Goal: Task Accomplishment & Management: Use online tool/utility

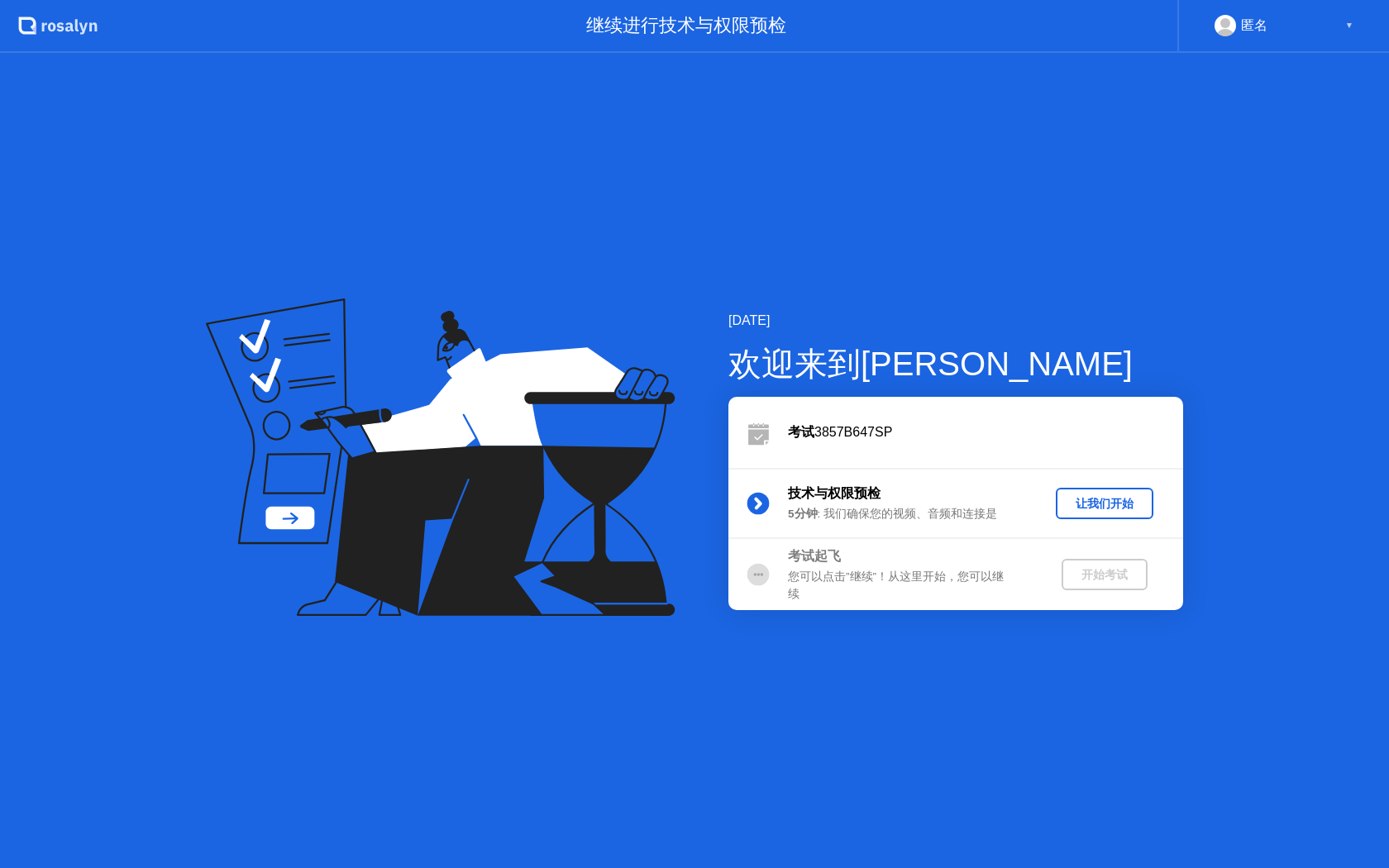
click at [1082, 507] on div "让我们开始" at bounding box center [1104, 503] width 84 height 16
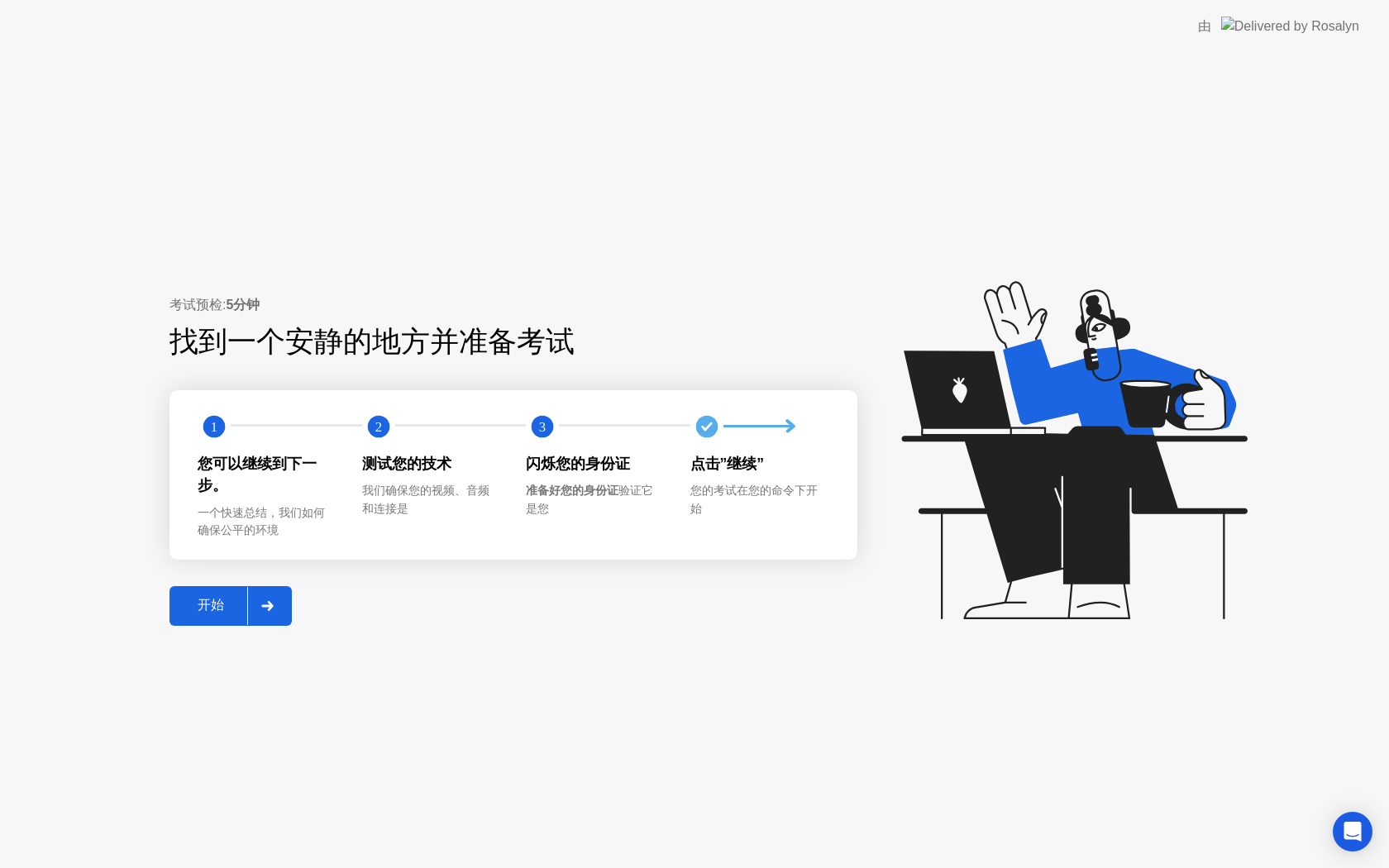
click at [216, 607] on div "开始" at bounding box center [211, 605] width 73 height 18
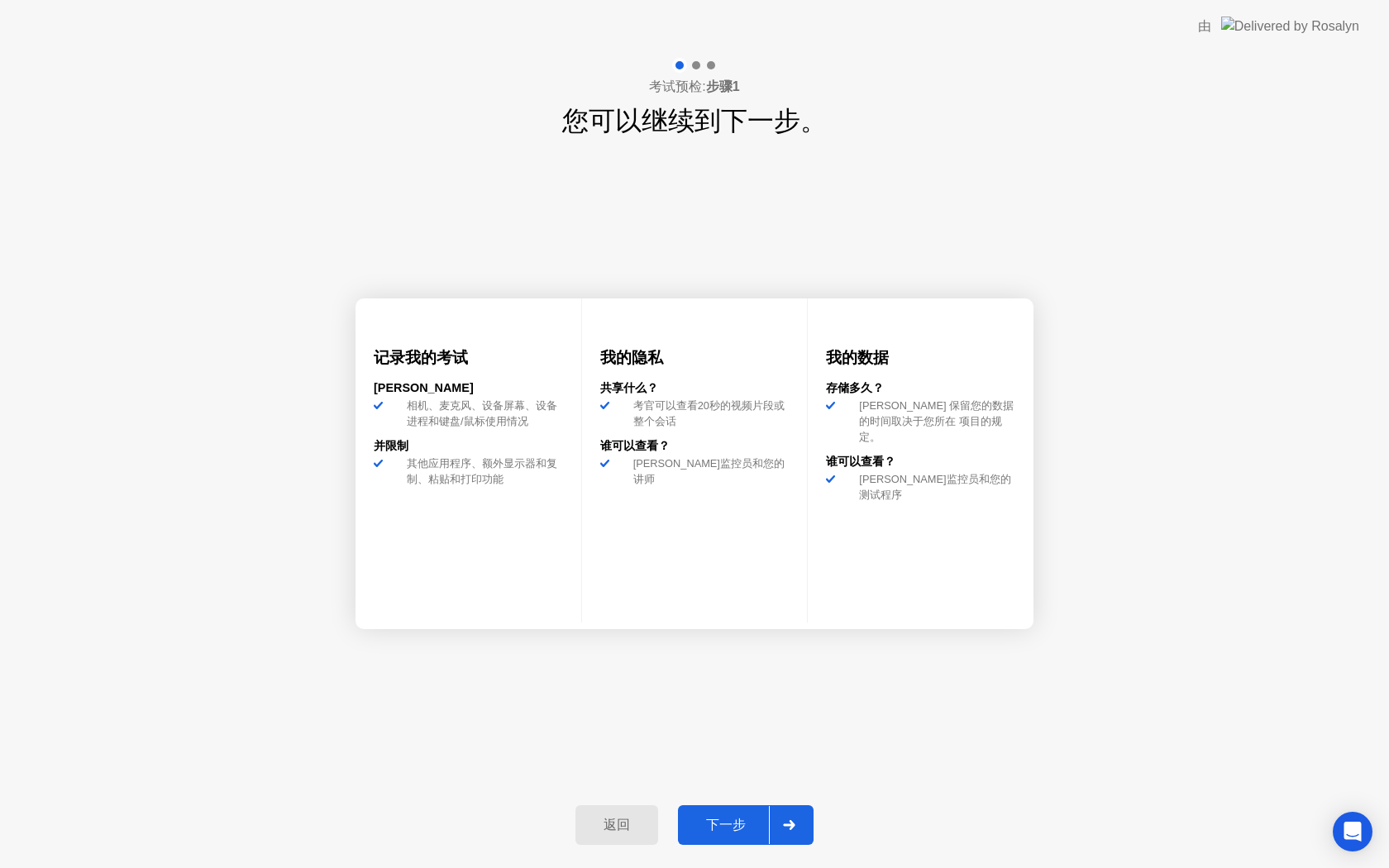
click at [734, 826] on div "下一步" at bounding box center [726, 826] width 86 height 18
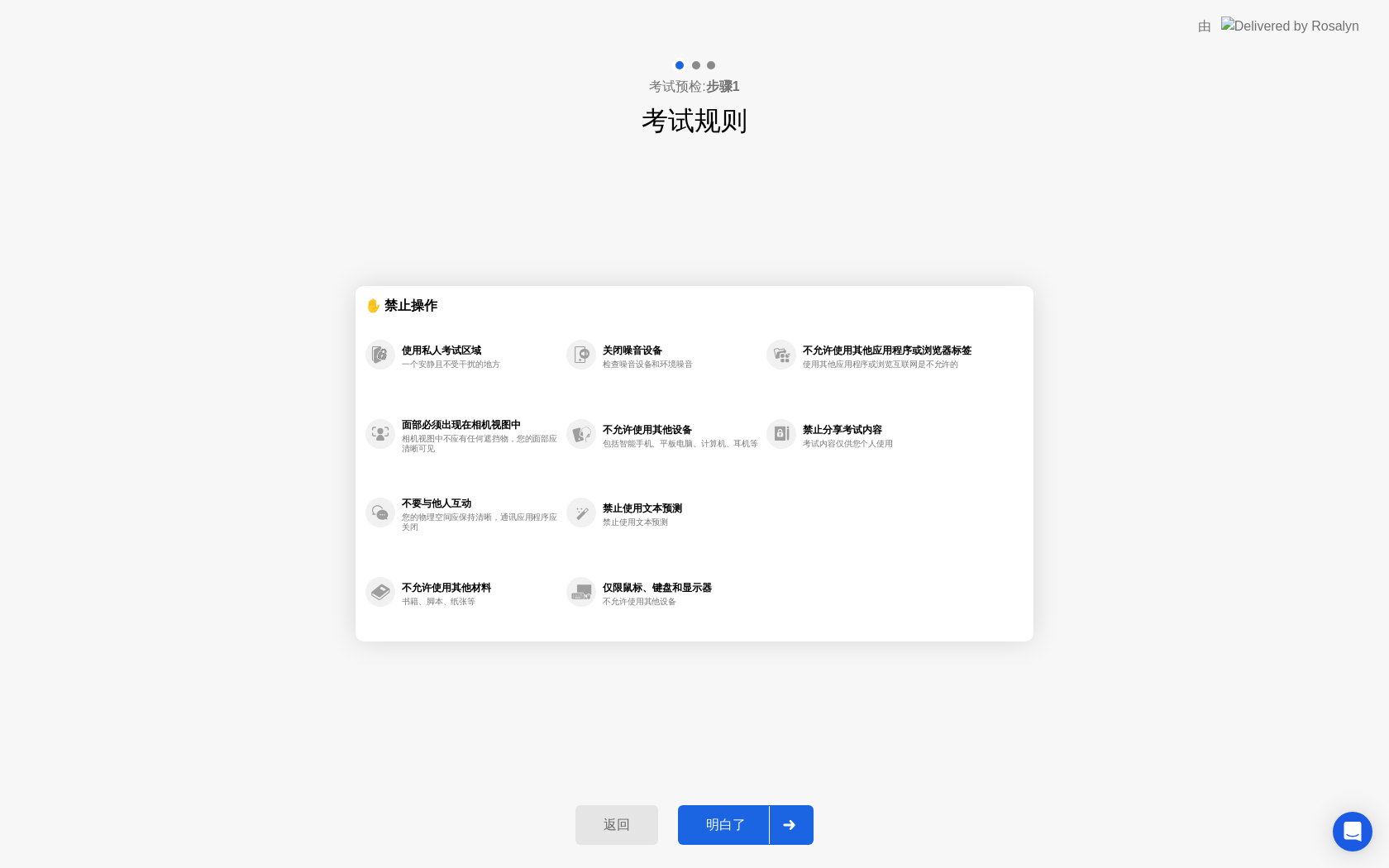
click at [724, 821] on div "明白了" at bounding box center [726, 826] width 86 height 18
select select "Available cameras"
select select "Available speakers"
select select "Available microphones"
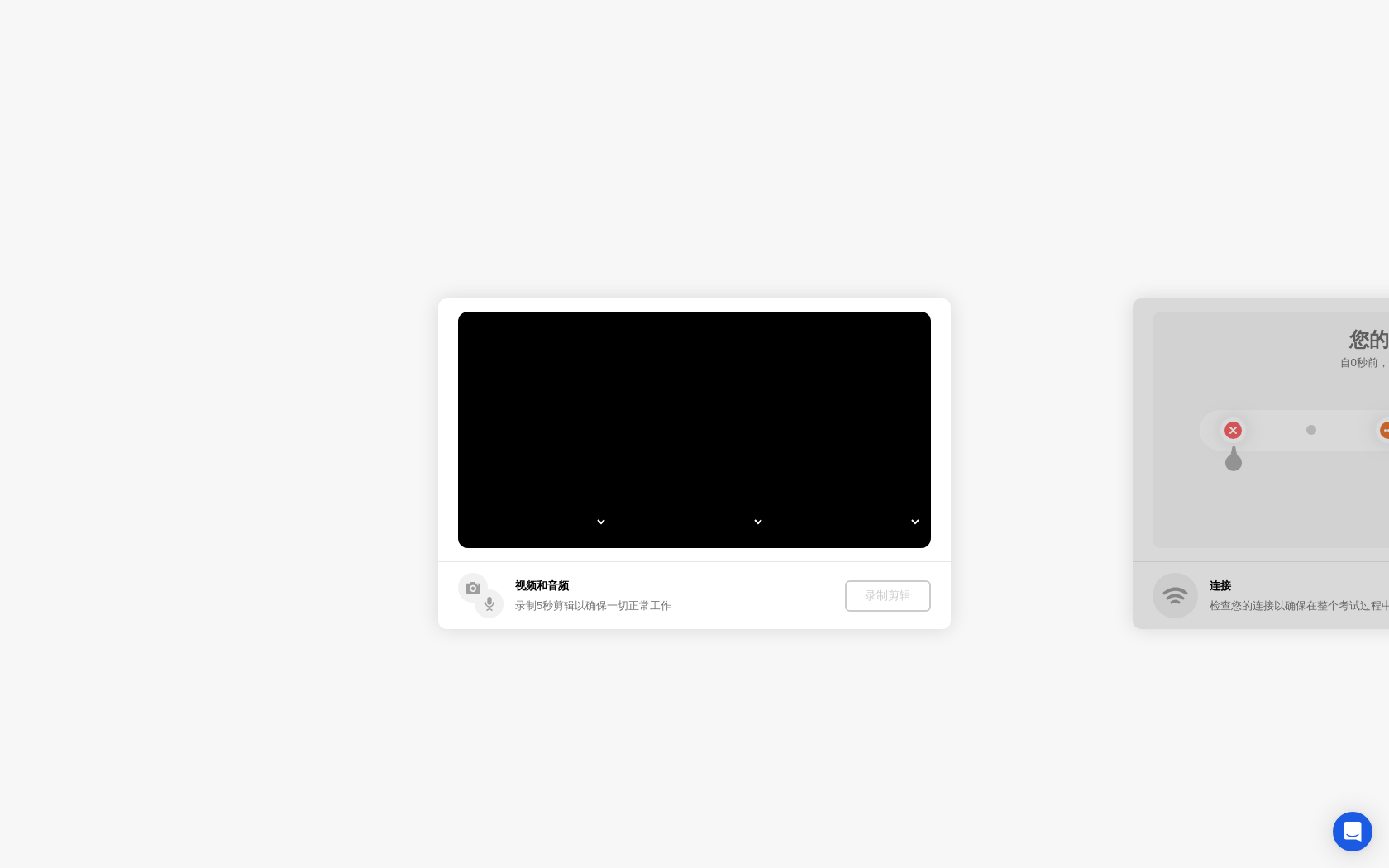
select select "**********"
select select "*******"
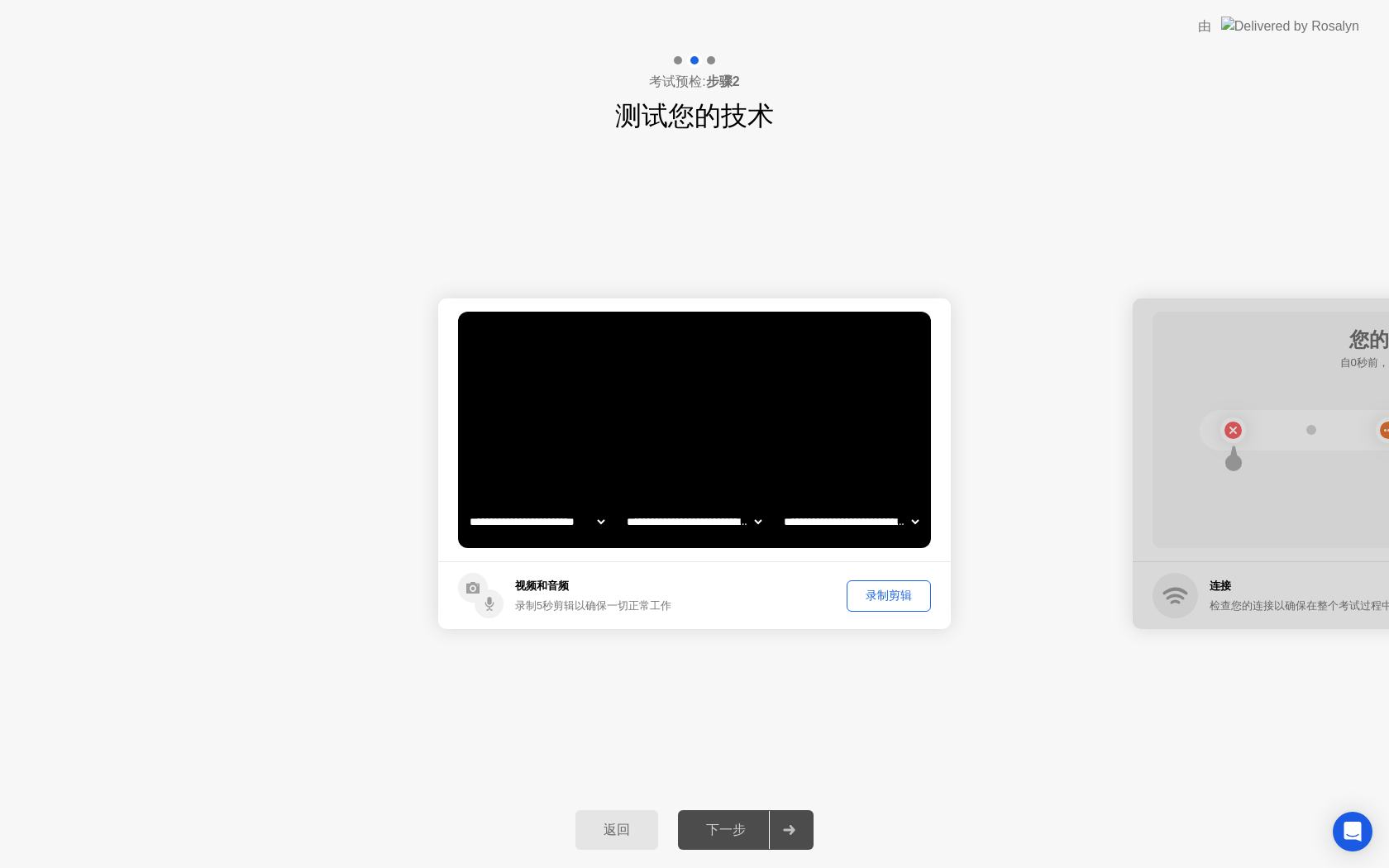
click at [726, 824] on div "下一步" at bounding box center [726, 830] width 86 height 18
click at [904, 601] on div "录制剪辑" at bounding box center [888, 596] width 73 height 16
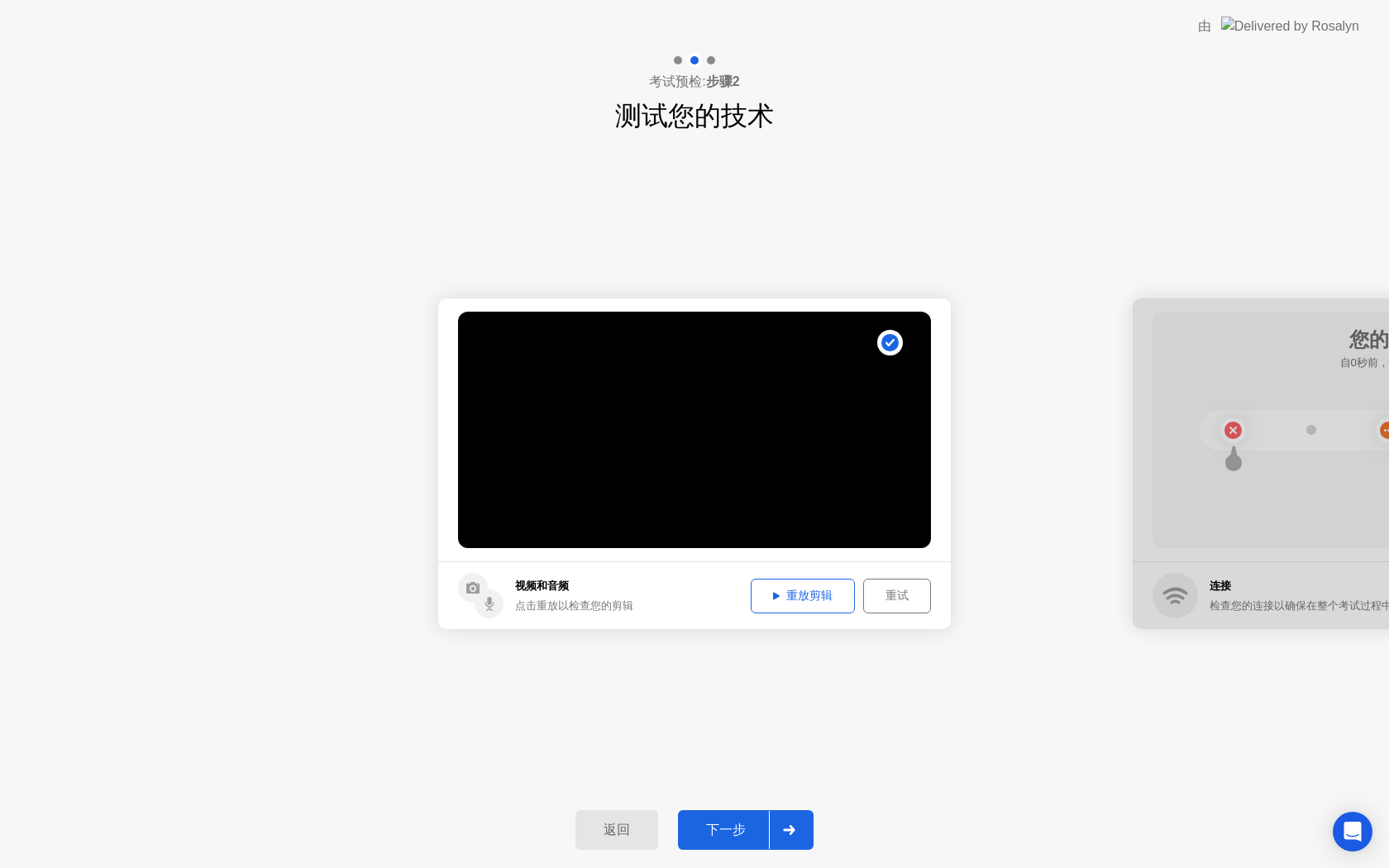
click at [798, 575] on footer "视频和音频 点击重放以检查您的剪辑 重放剪辑 重试" at bounding box center [694, 595] width 512 height 68
click at [814, 600] on div "重放剪辑" at bounding box center [802, 596] width 92 height 16
click at [778, 593] on div "重放剪辑" at bounding box center [802, 596] width 92 height 16
click at [693, 828] on div "下一步" at bounding box center [726, 830] width 86 height 18
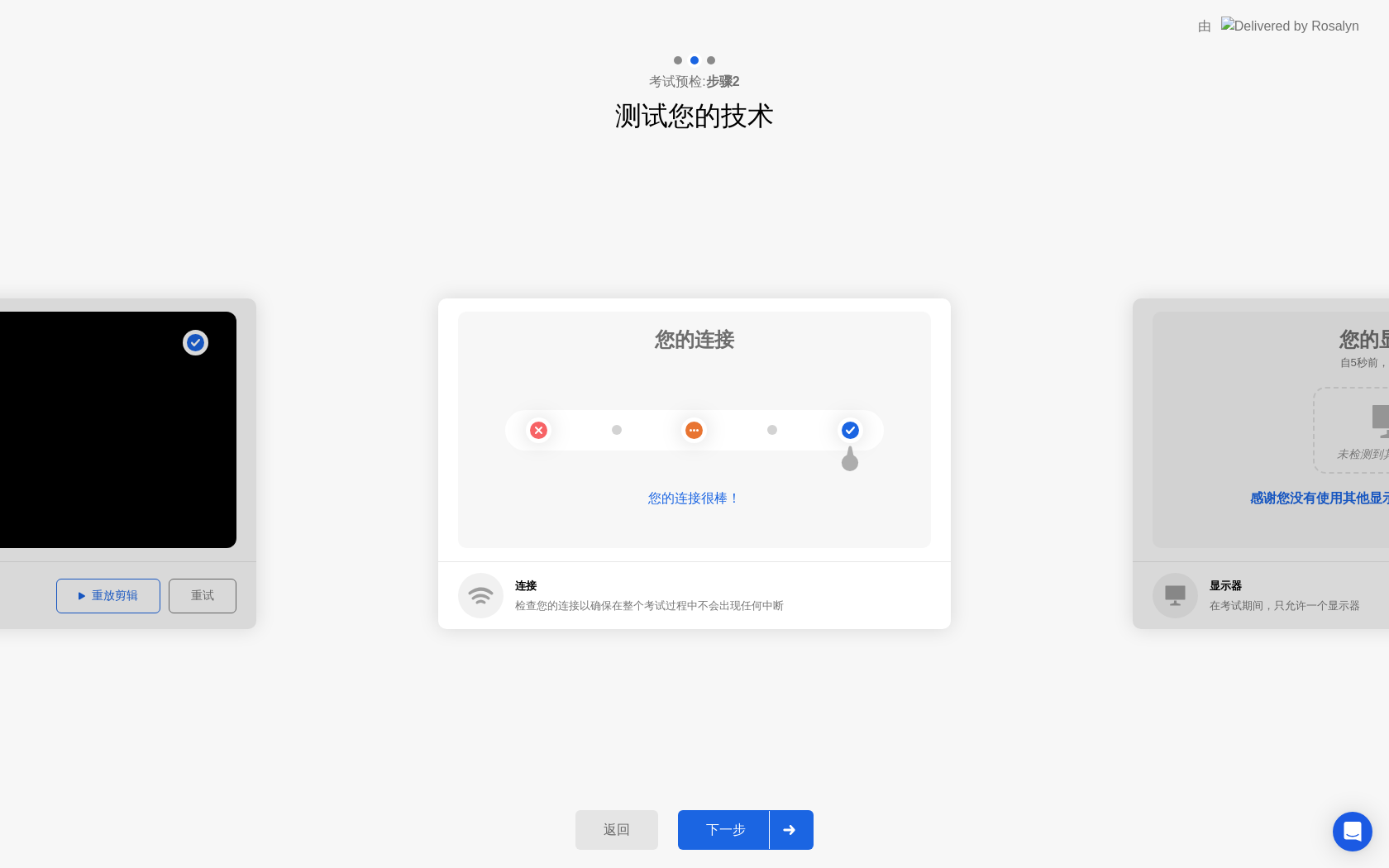
click at [701, 821] on div "下一步" at bounding box center [726, 830] width 86 height 18
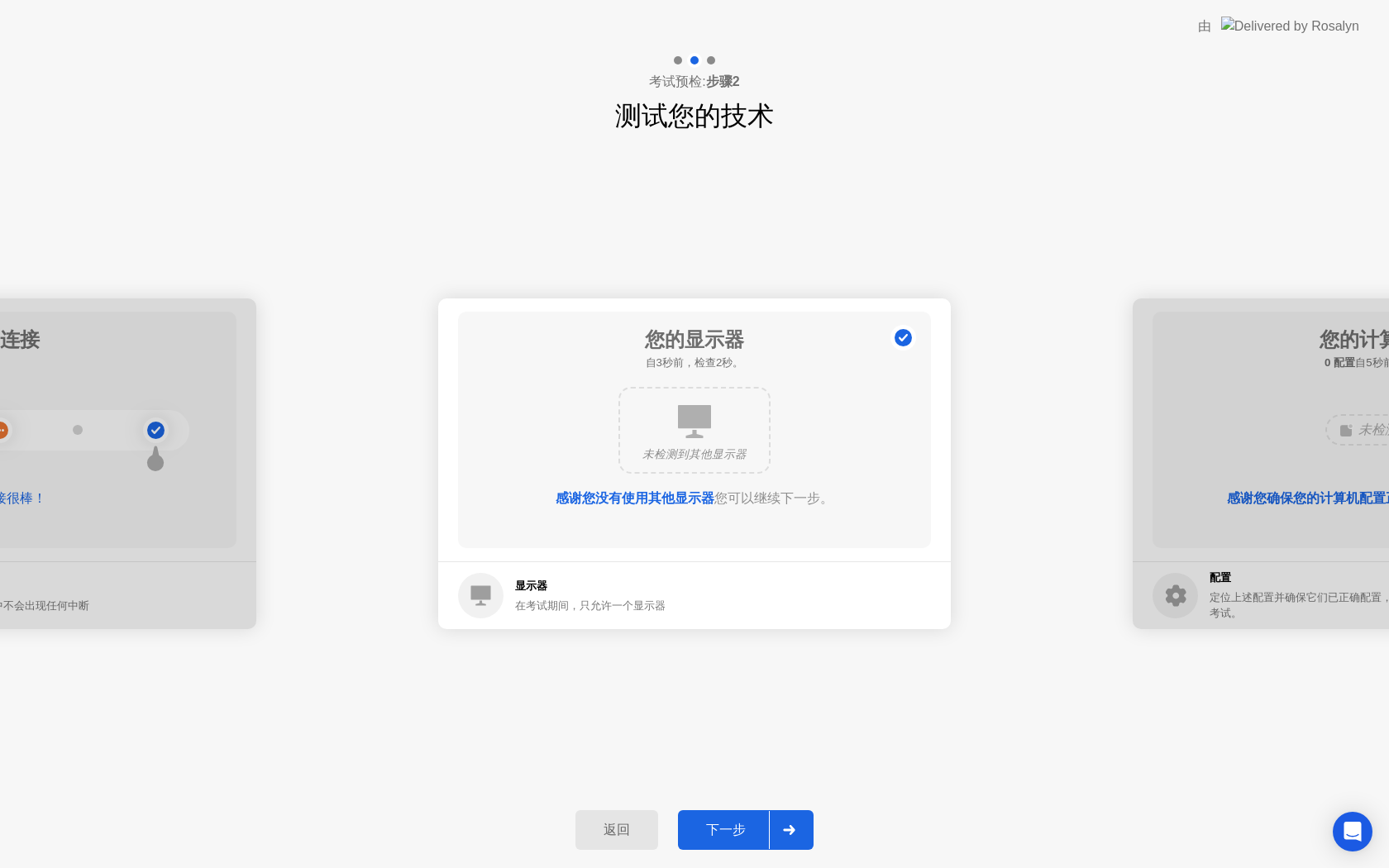
click at [748, 492] on div "感谢您没有使用其他显示器 您可以继续下一步。" at bounding box center [694, 498] width 379 height 20
click at [724, 839] on button "下一步" at bounding box center [745, 829] width 135 height 40
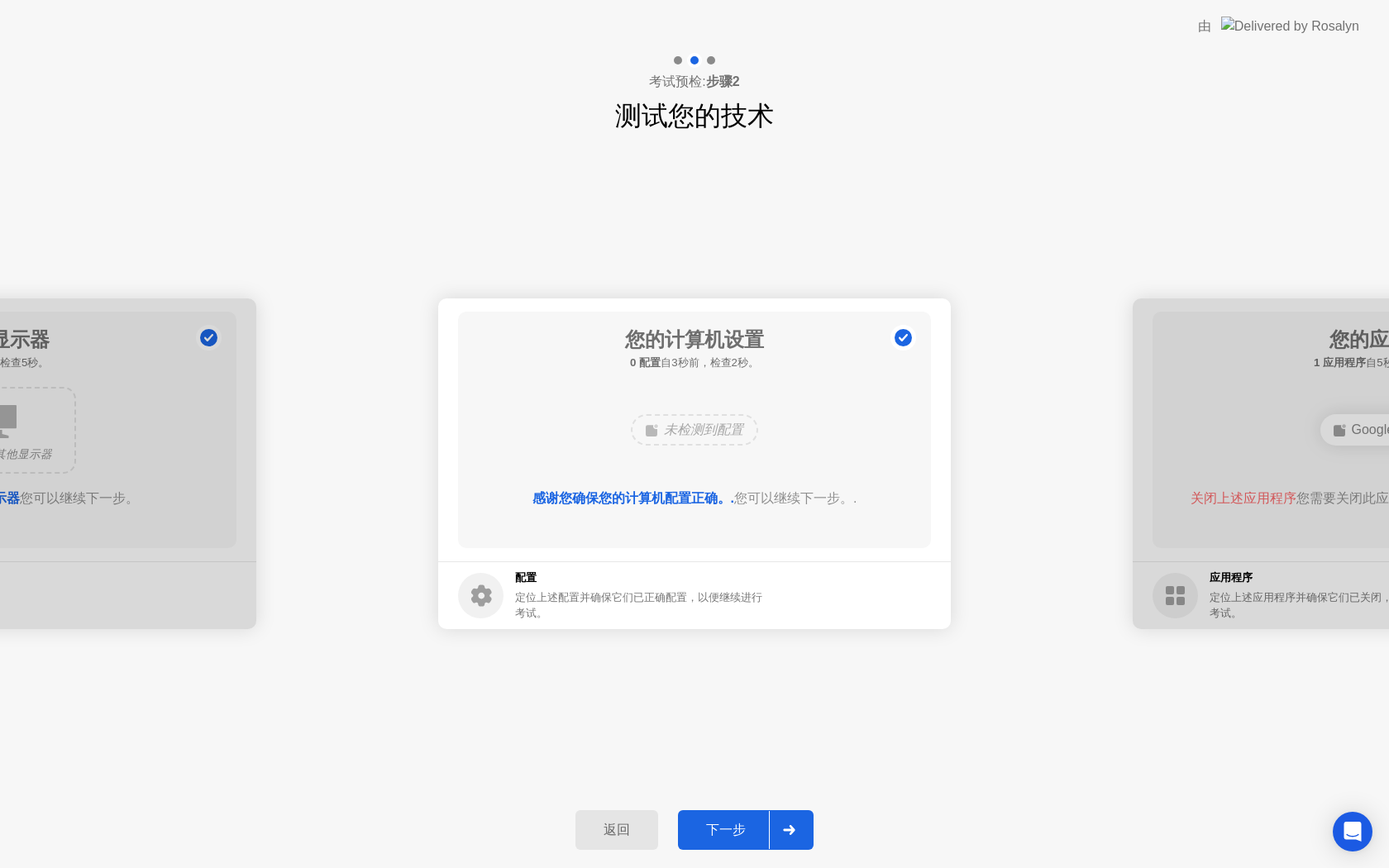
click at [727, 826] on div "下一步" at bounding box center [726, 830] width 86 height 18
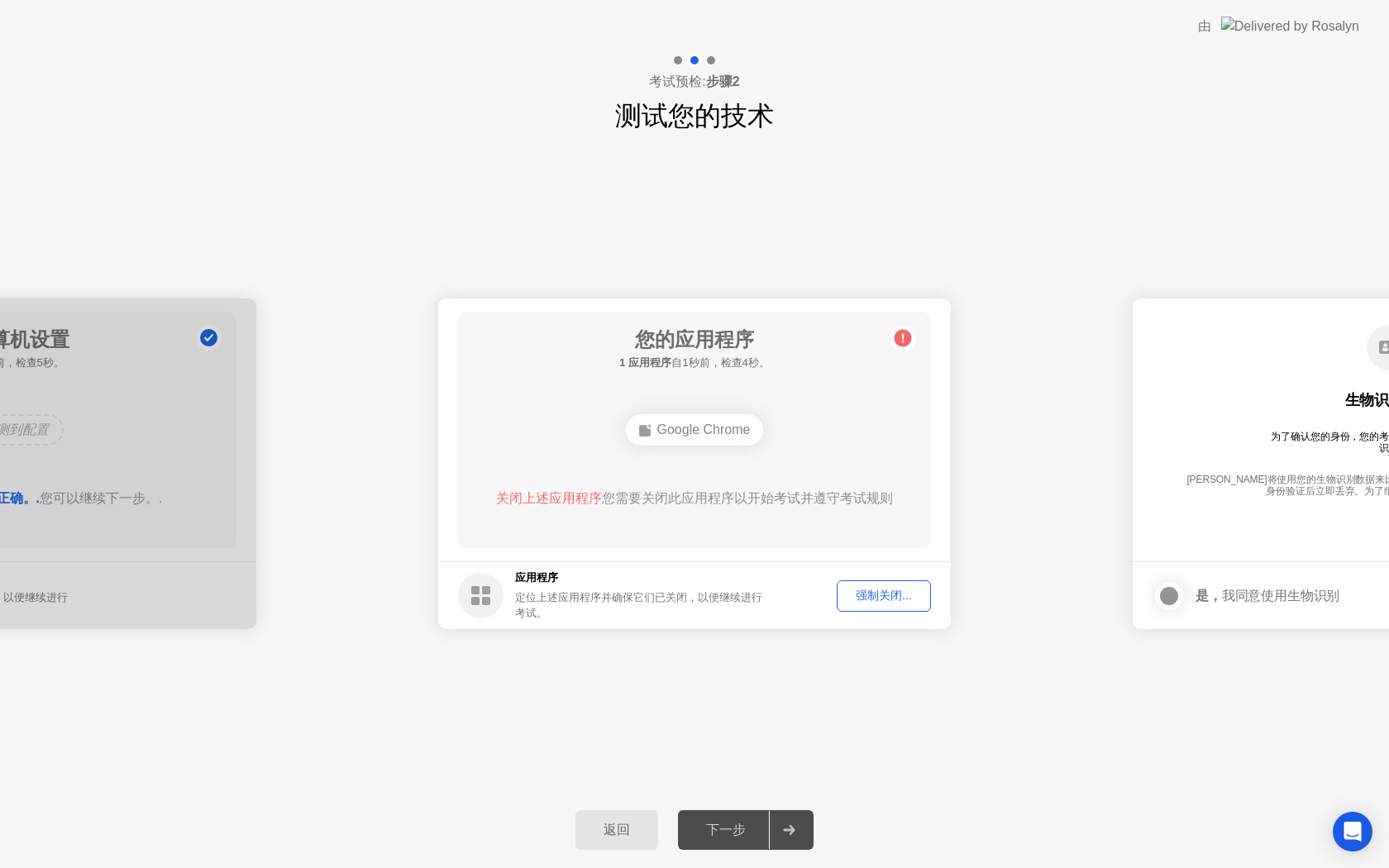
click at [734, 433] on div "Google Chrome" at bounding box center [694, 430] width 138 height 32
click at [890, 602] on div "强制关闭..." at bounding box center [884, 596] width 83 height 16
click at [890, 867] on div at bounding box center [694, 868] width 1389 height 0
click at [1169, 589] on div at bounding box center [1168, 596] width 20 height 20
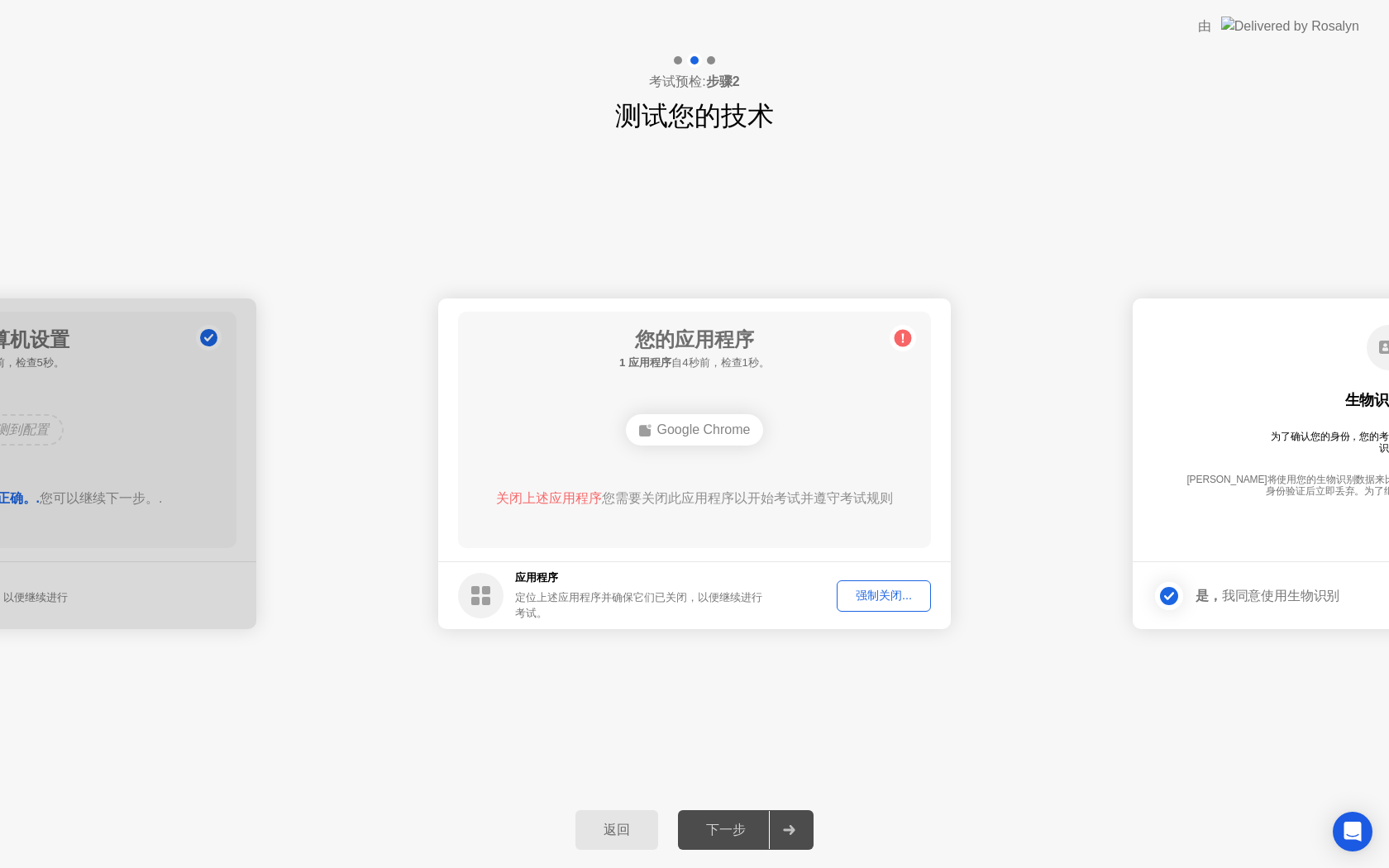
click at [1026, 650] on div "**********" at bounding box center [694, 463] width 1389 height 656
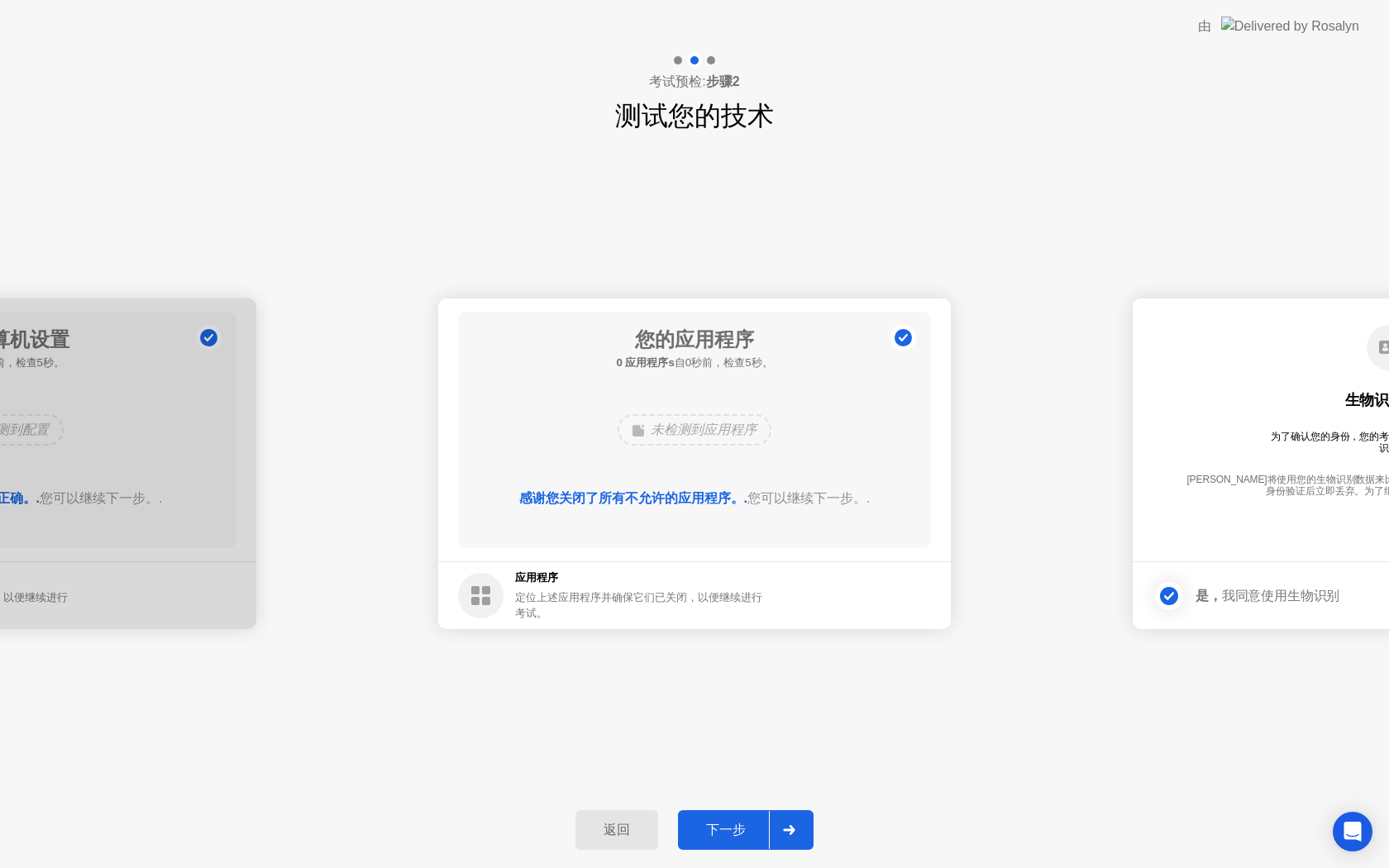
click at [1026, 650] on div "**********" at bounding box center [694, 463] width 1389 height 656
click at [817, 694] on div "**********" at bounding box center [694, 463] width 1389 height 656
click at [742, 824] on div "下一步" at bounding box center [726, 830] width 86 height 18
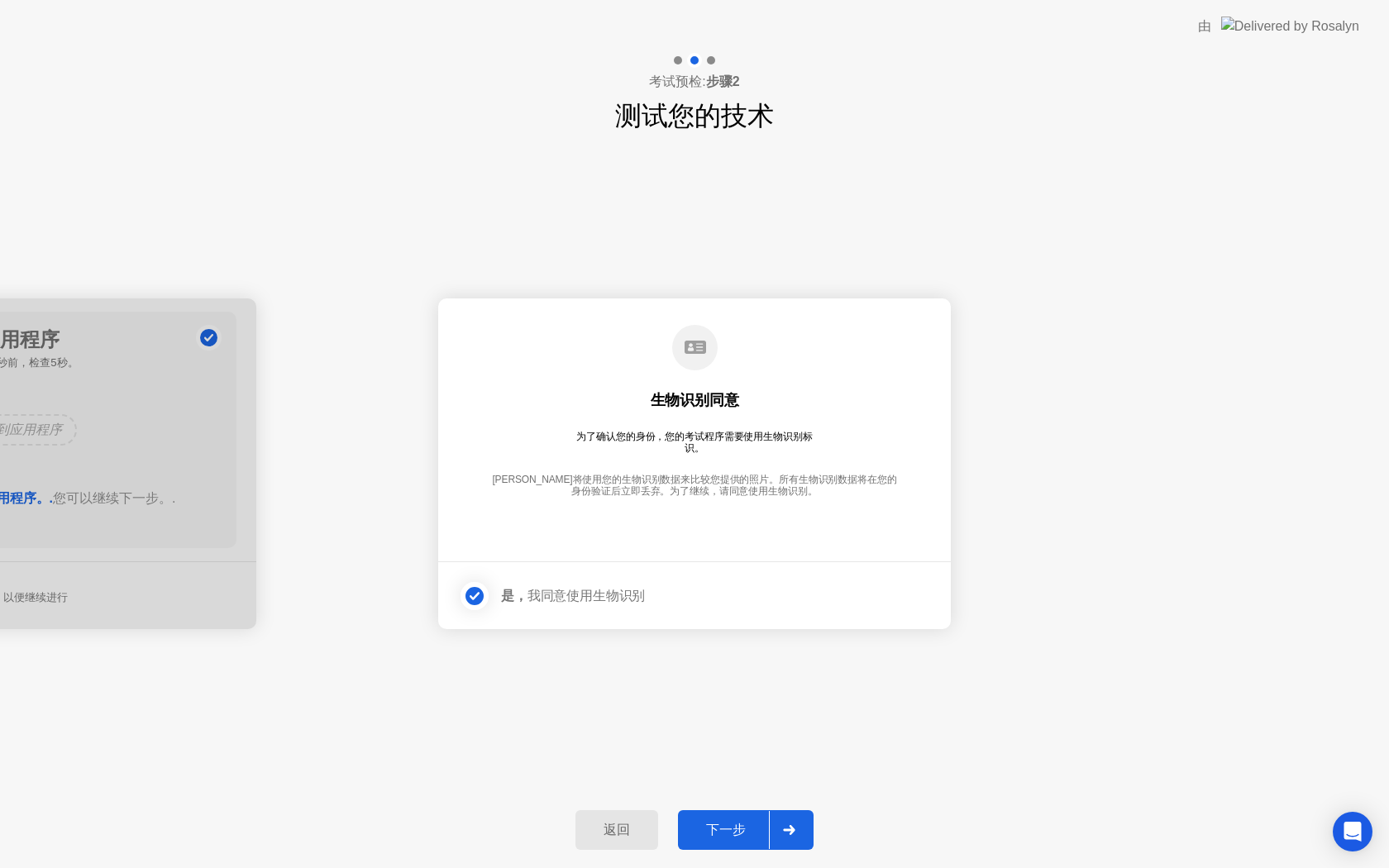
click at [742, 824] on div "下一步" at bounding box center [726, 830] width 86 height 18
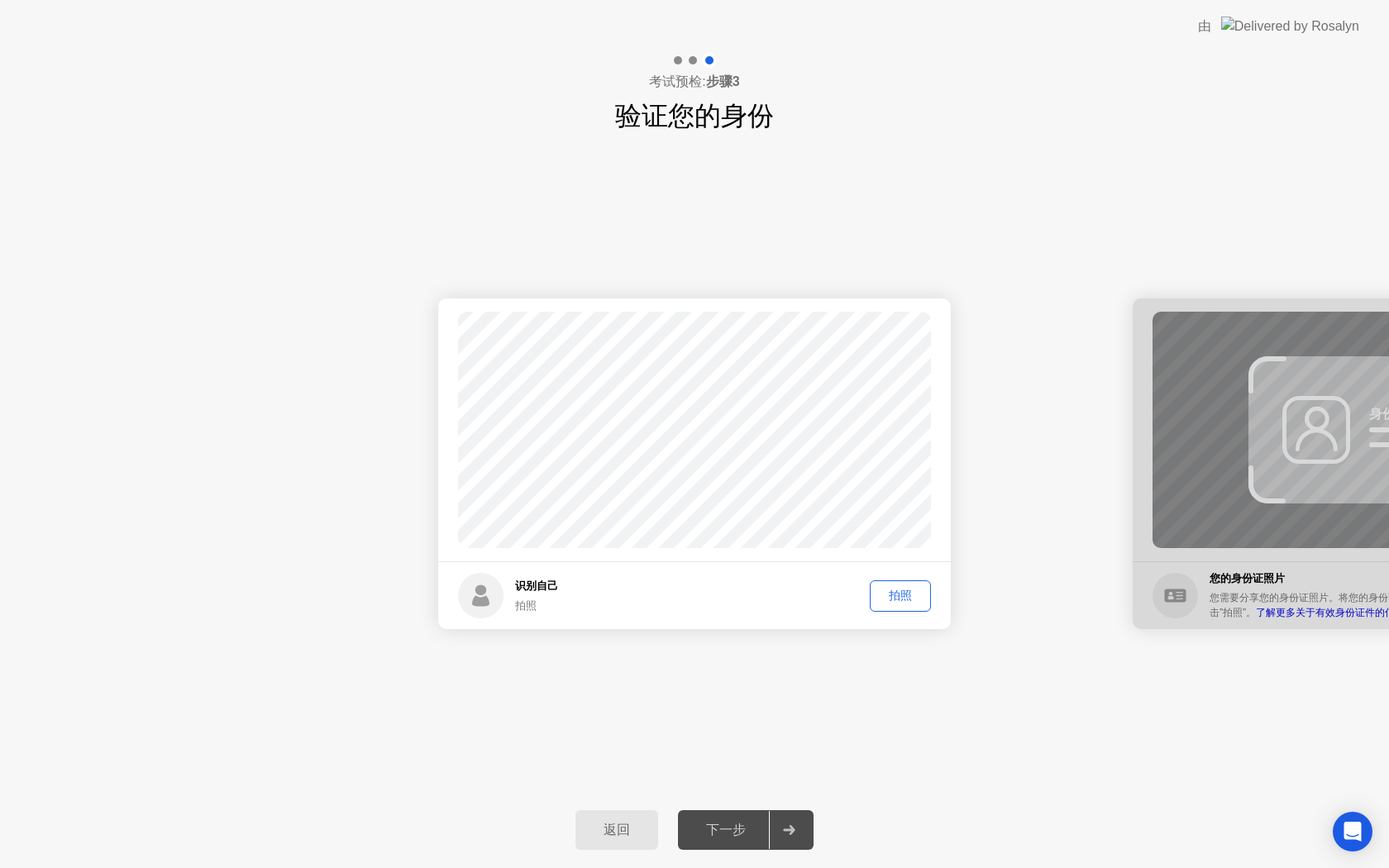
click at [908, 596] on div "拍照" at bounding box center [900, 596] width 49 height 16
click at [739, 827] on div "下一步" at bounding box center [726, 830] width 86 height 18
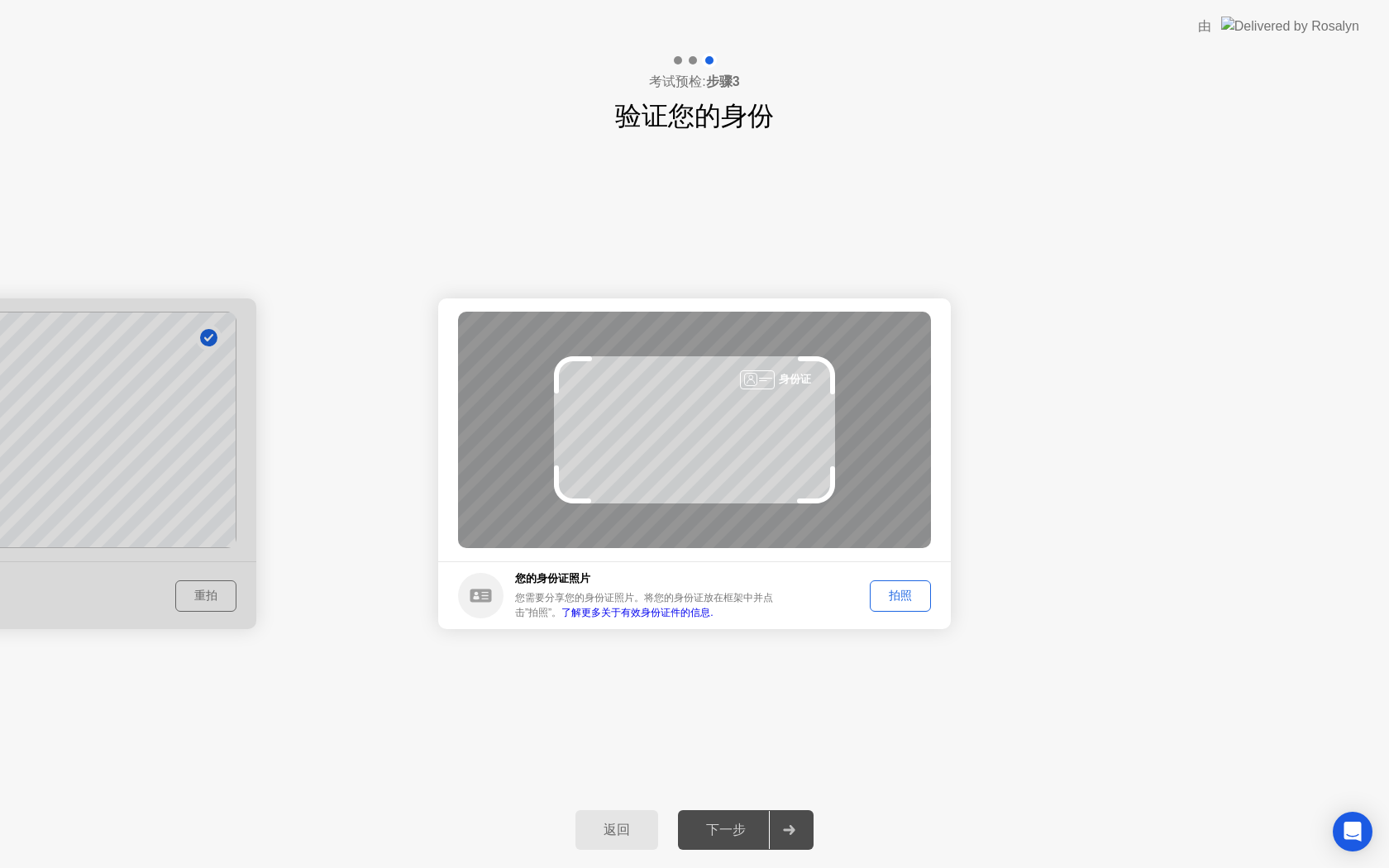
click at [917, 596] on div "拍照" at bounding box center [900, 596] width 49 height 16
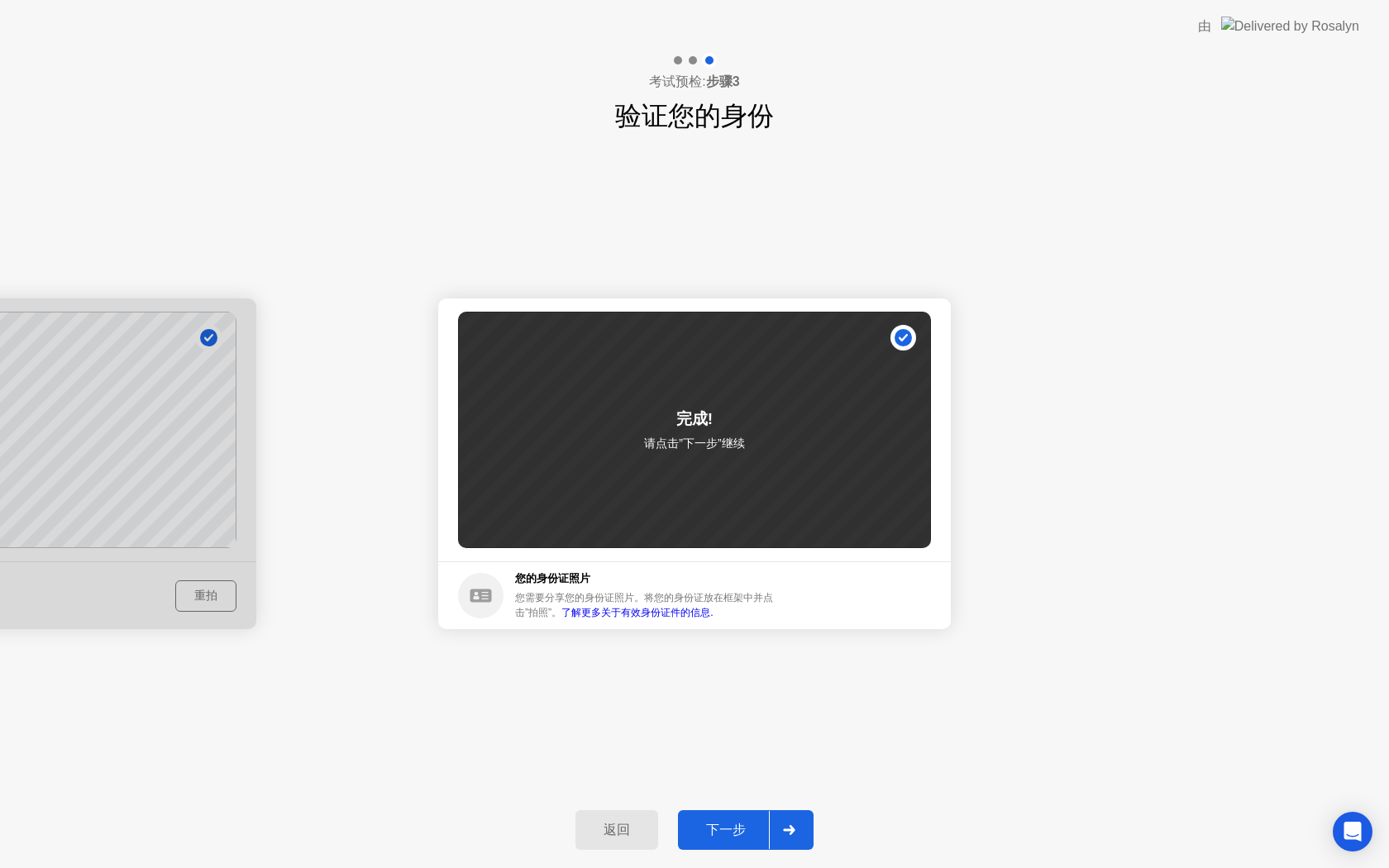
click at [720, 831] on div "下一步" at bounding box center [726, 830] width 86 height 18
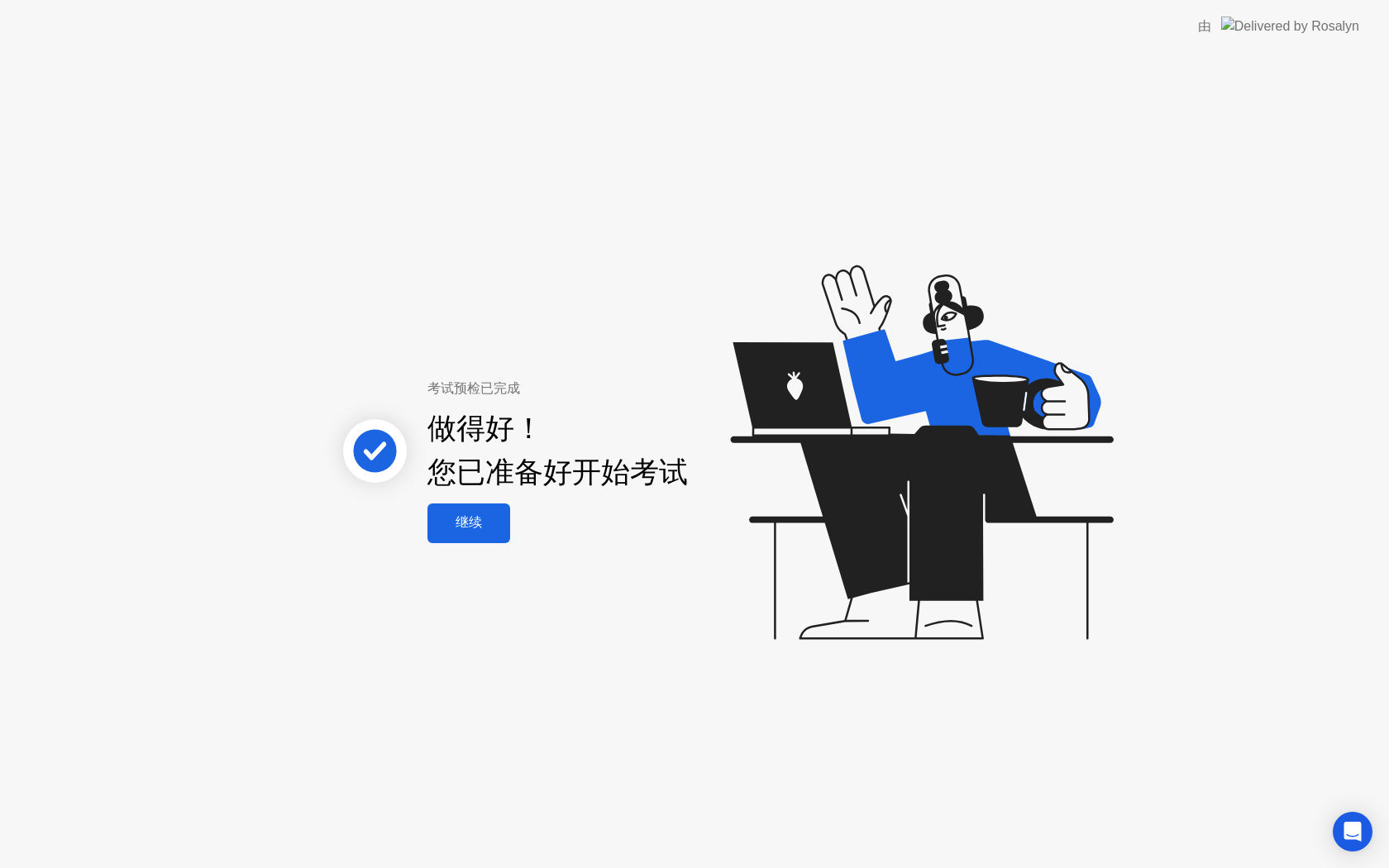
click at [480, 514] on div "继续" at bounding box center [468, 523] width 73 height 18
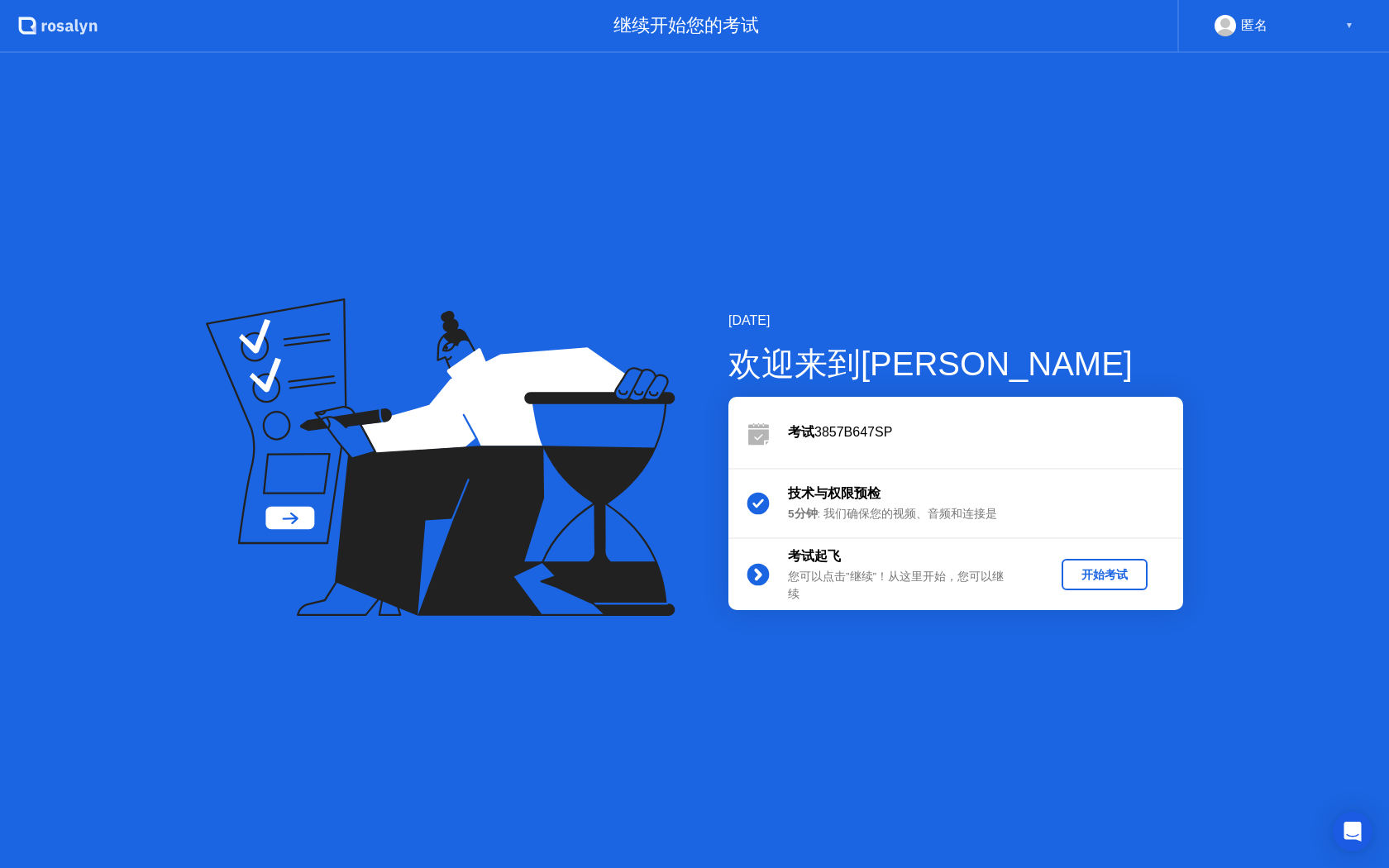
click at [1114, 573] on div "开始考试" at bounding box center [1104, 575] width 73 height 16
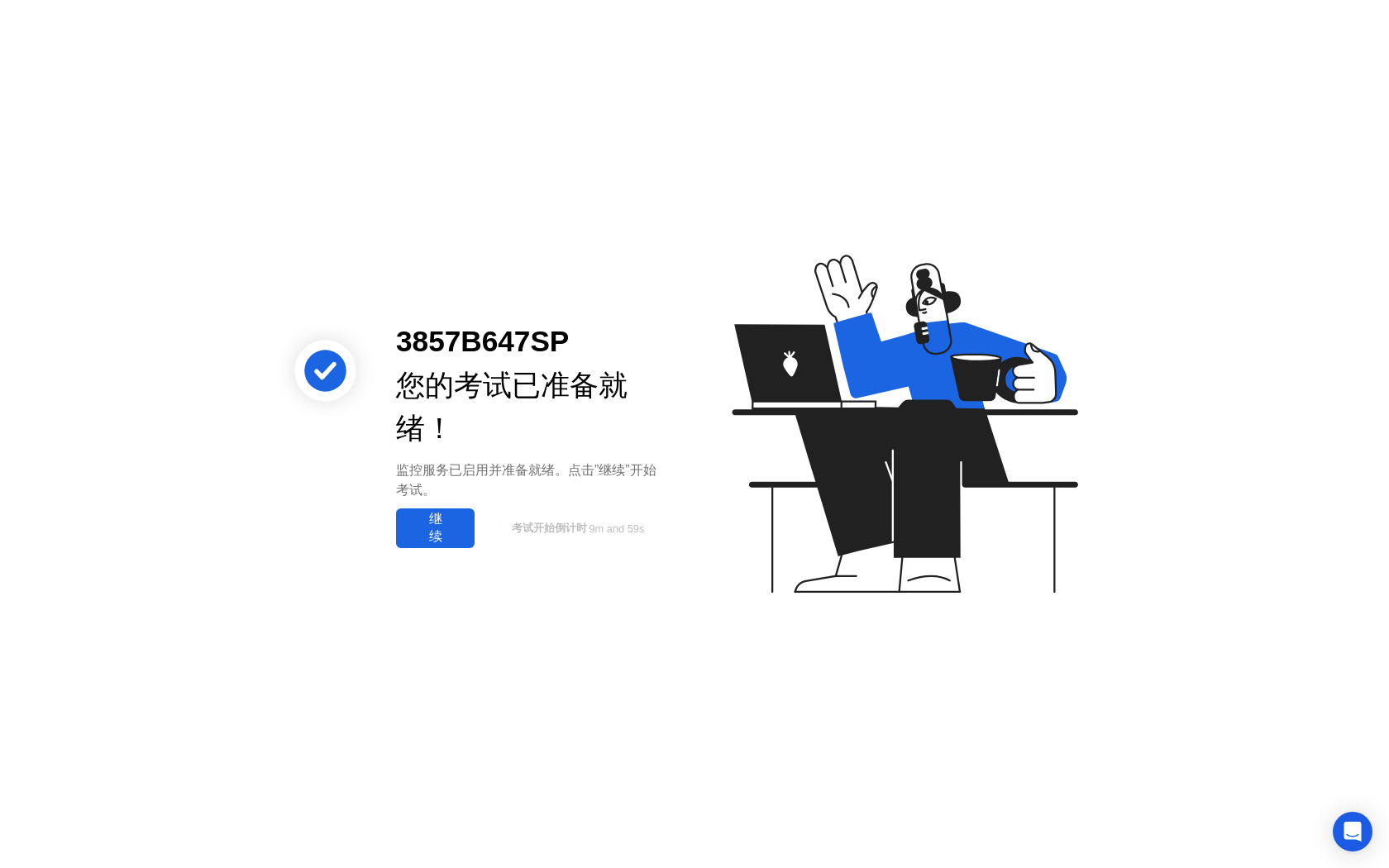
click at [457, 529] on div "继续" at bounding box center [435, 528] width 69 height 35
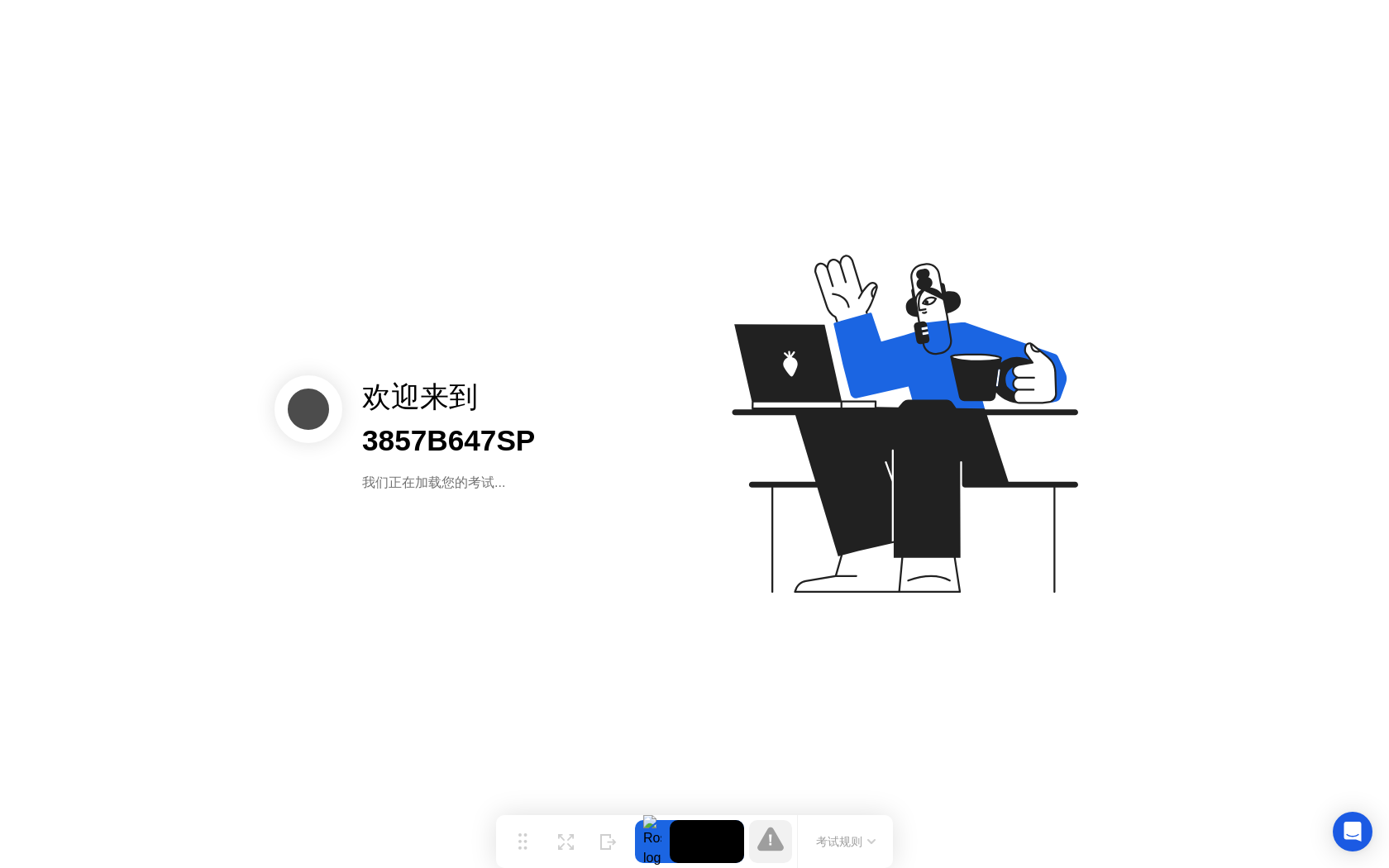
click at [1016, 454] on icon at bounding box center [901, 431] width 426 height 423
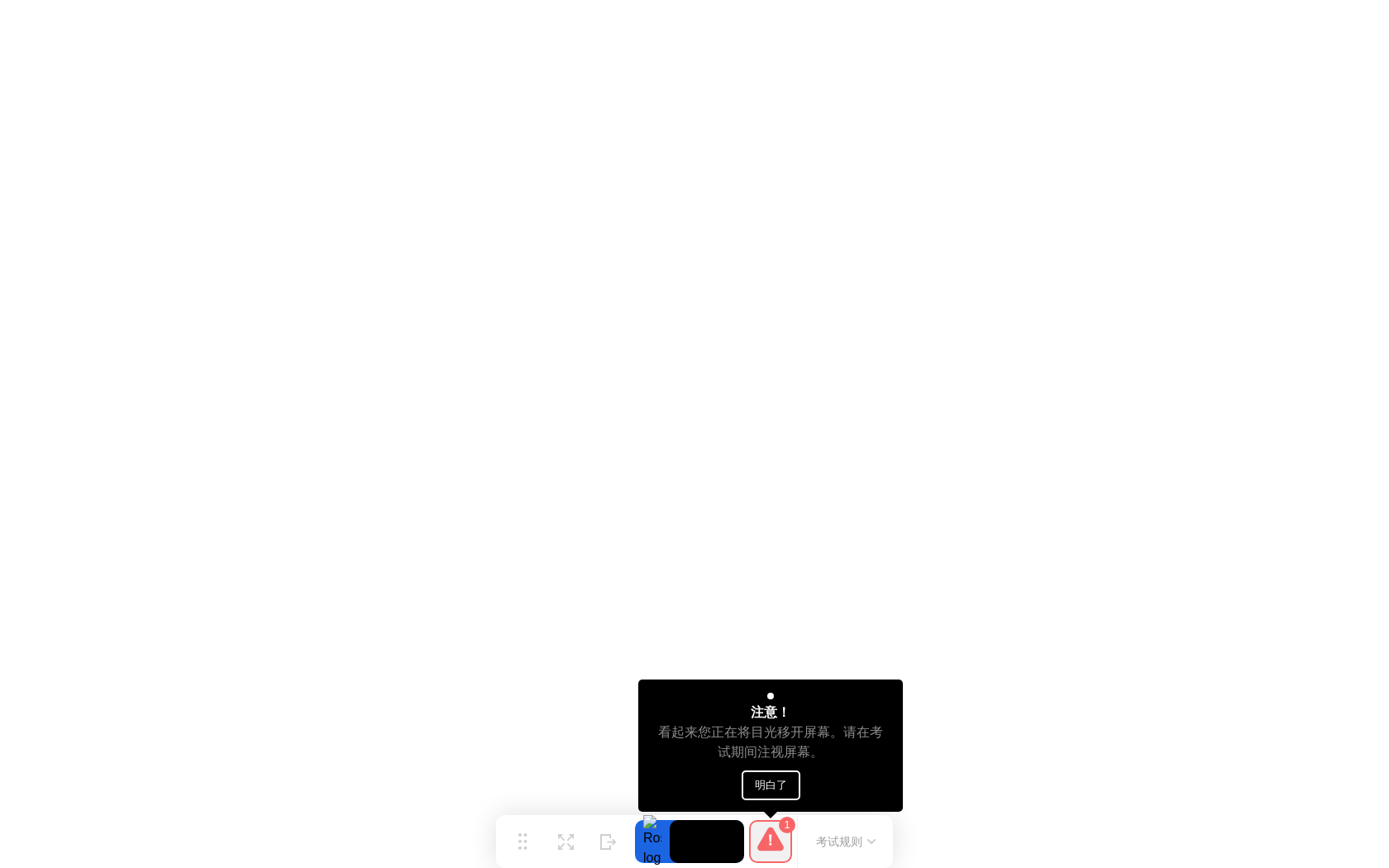
click at [779, 790] on button "明白了" at bounding box center [770, 785] width 59 height 30
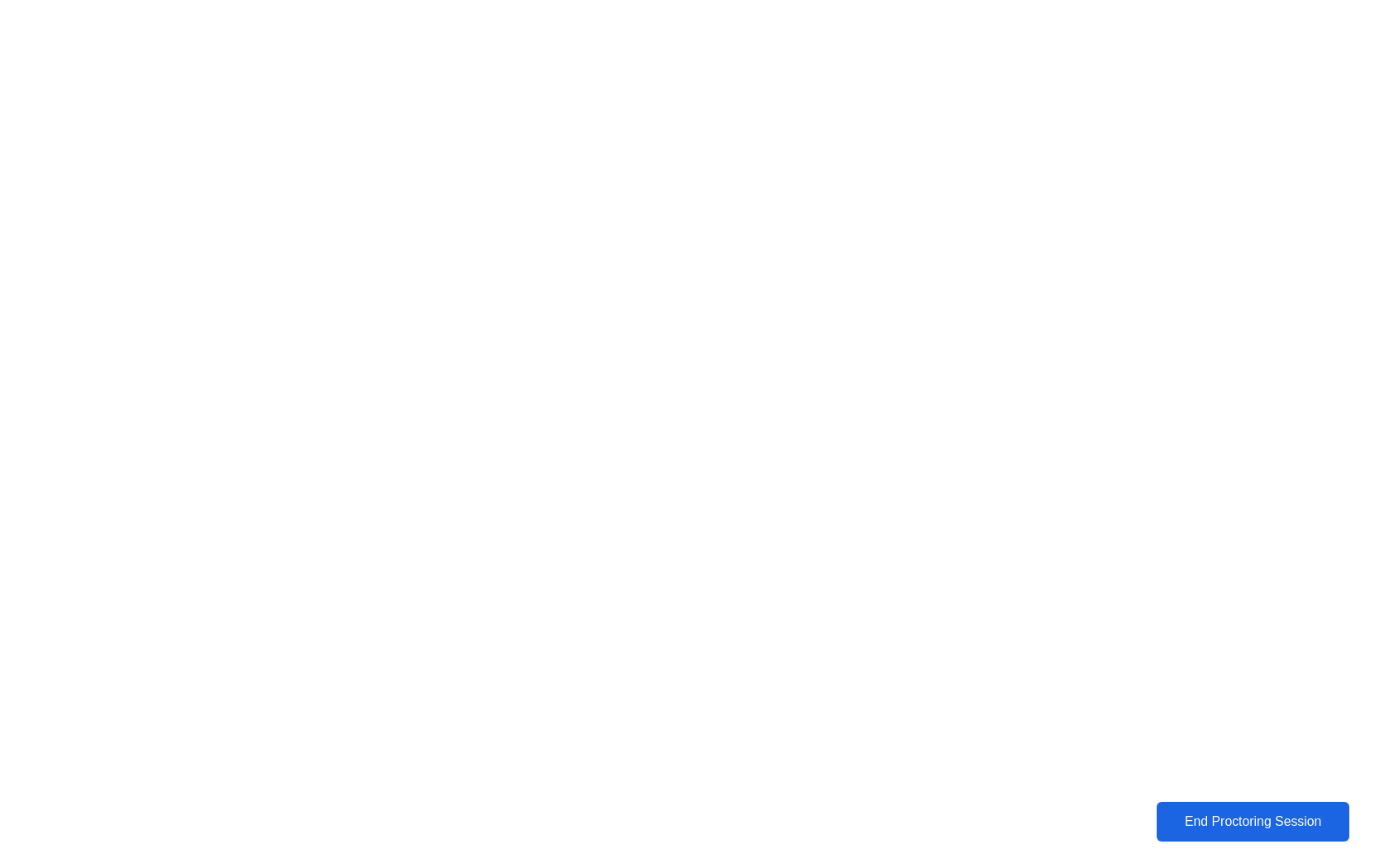
click at [1206, 814] on div "End Proctoring Session" at bounding box center [1253, 821] width 184 height 15
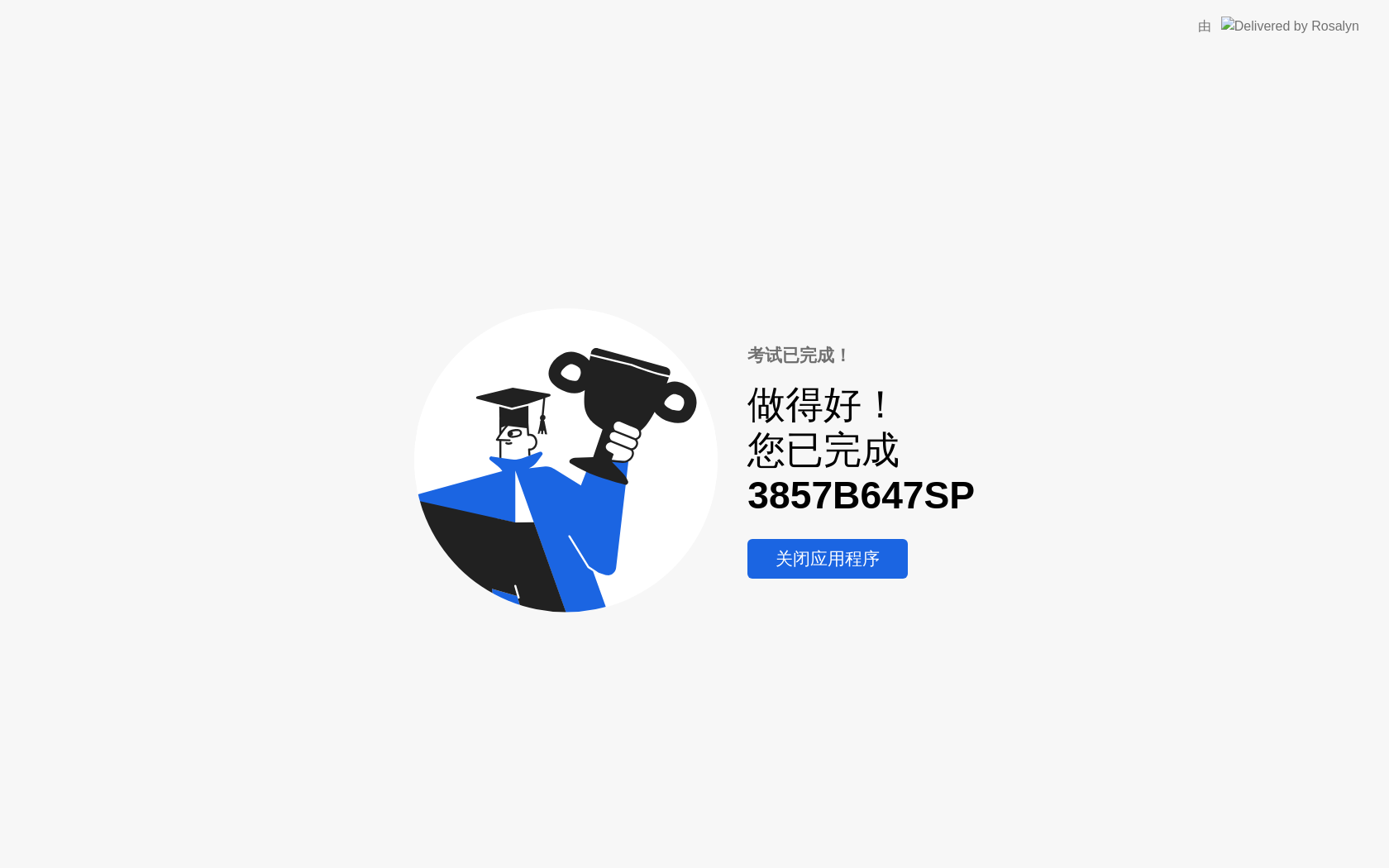
click at [1206, 814] on div "考试已完成！ 做得好！ 您已完成 3857B647SP 关闭应用程序" at bounding box center [694, 460] width 1389 height 815
click at [857, 555] on div "关闭应用程序" at bounding box center [827, 559] width 150 height 23
